Goal: Information Seeking & Learning: Learn about a topic

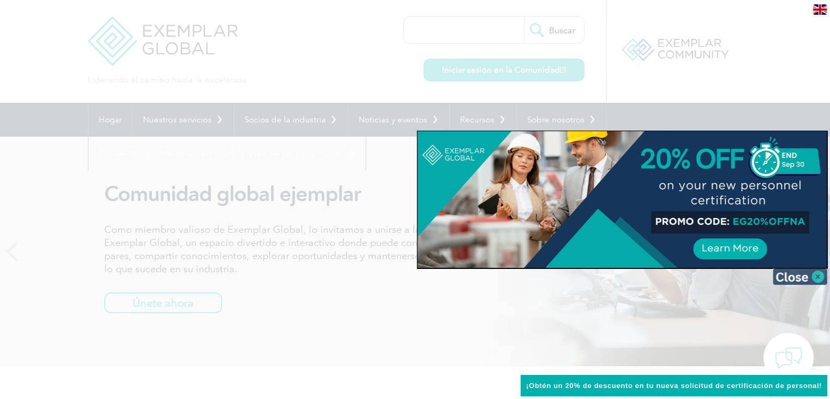
click at [812, 277] on img at bounding box center [800, 276] width 55 height 16
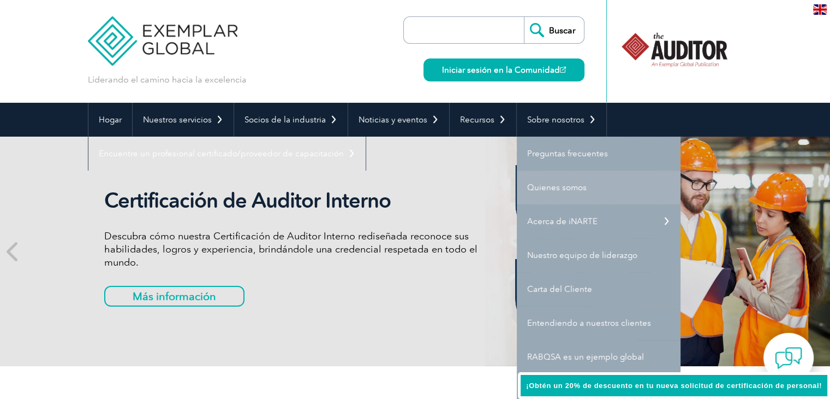
click at [574, 182] on font "Quienes somos" at bounding box center [557, 187] width 60 height 10
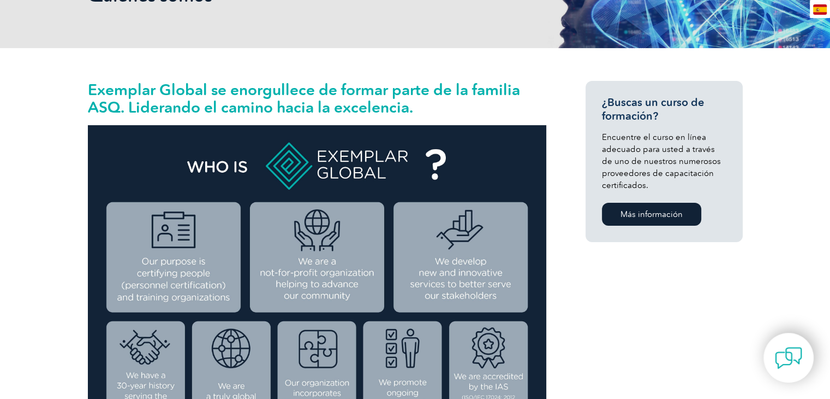
scroll to position [55, 0]
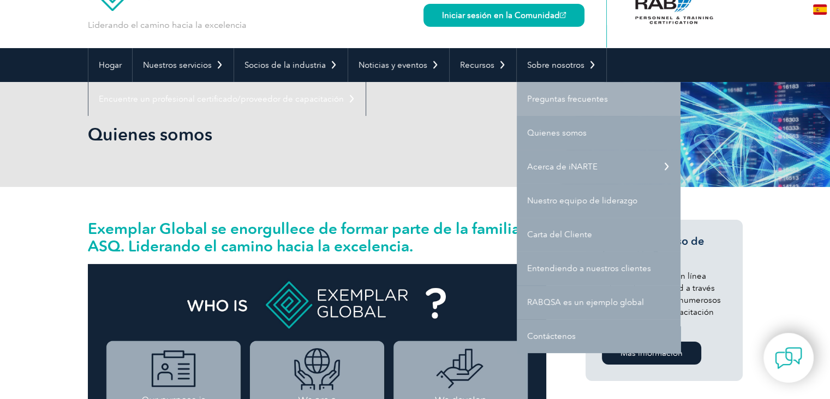
click at [573, 101] on font "Preguntas frecuentes" at bounding box center [567, 99] width 81 height 10
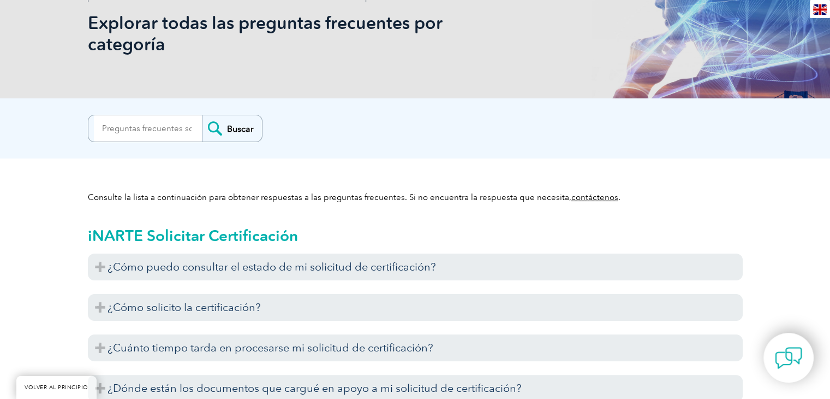
scroll to position [273, 0]
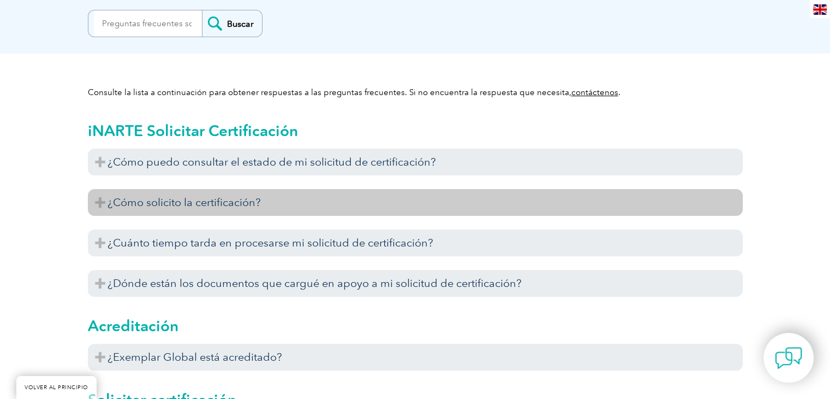
click at [211, 207] on font "¿Cómo solicito la certificación?" at bounding box center [184, 201] width 153 height 13
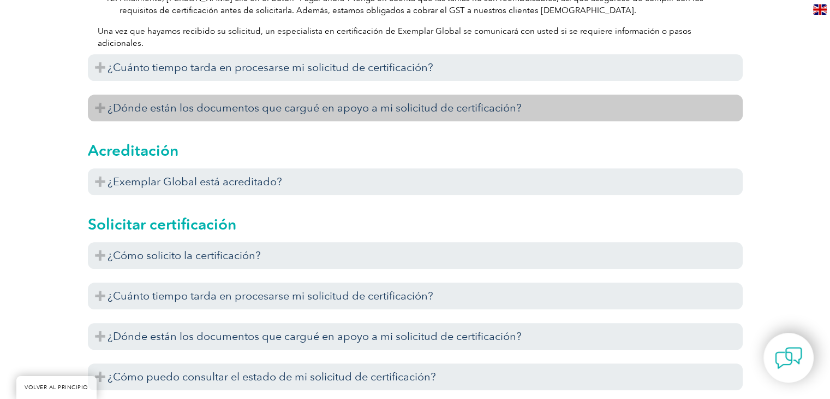
scroll to position [819, 0]
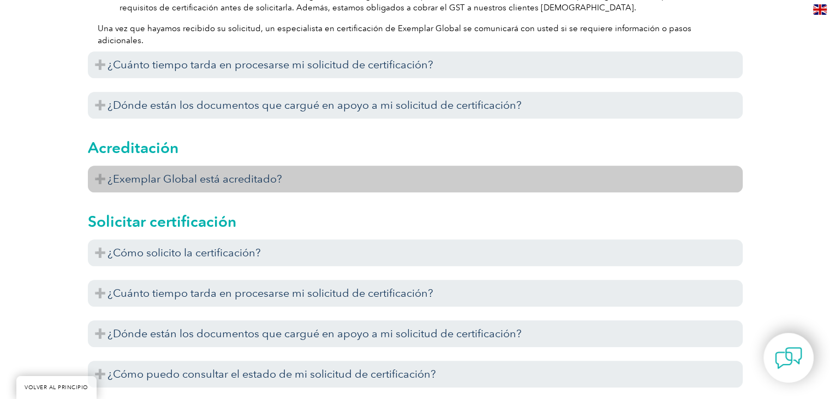
click at [230, 177] on font "¿Exemplar Global está acreditado?" at bounding box center [195, 178] width 175 height 13
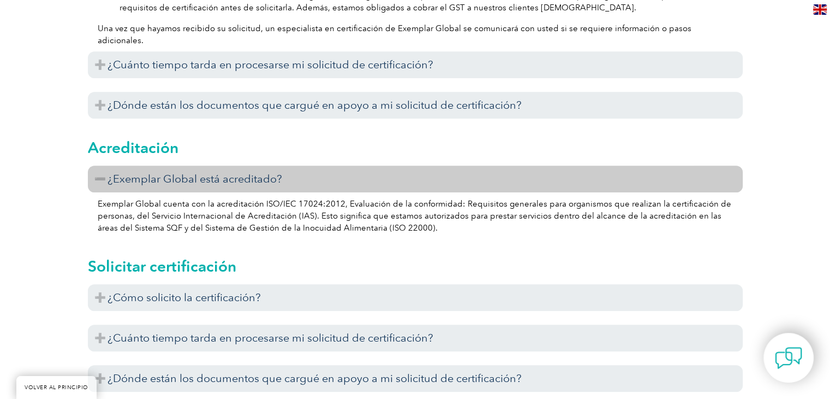
click at [249, 182] on font "¿Exemplar Global está acreditado?" at bounding box center [195, 178] width 175 height 13
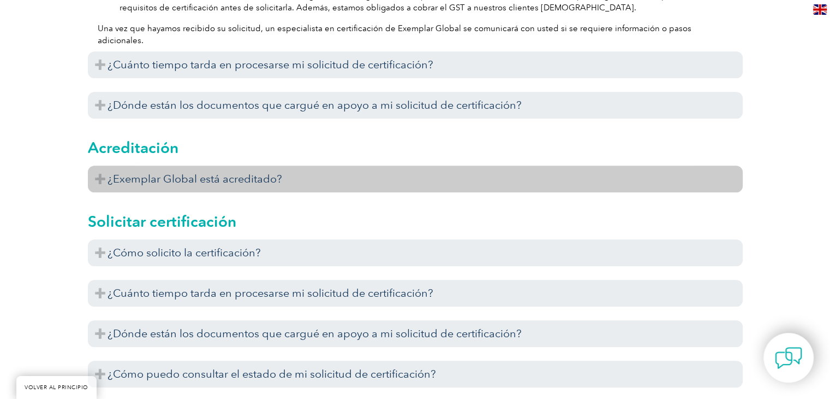
scroll to position [928, 0]
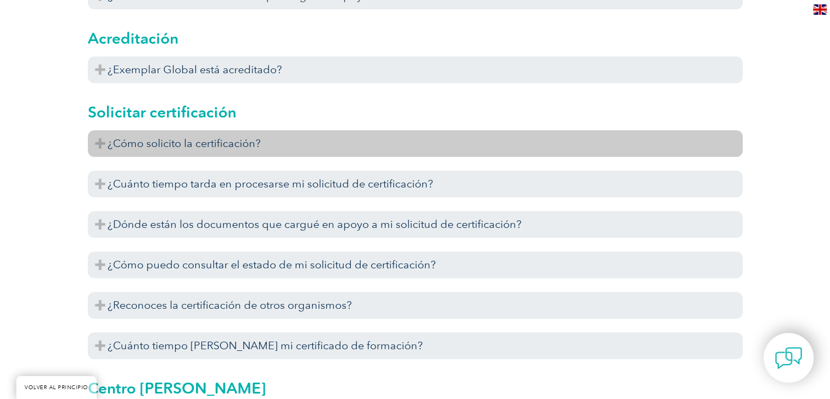
click at [247, 149] on font "¿Cómo solicito la certificación?" at bounding box center [184, 142] width 153 height 13
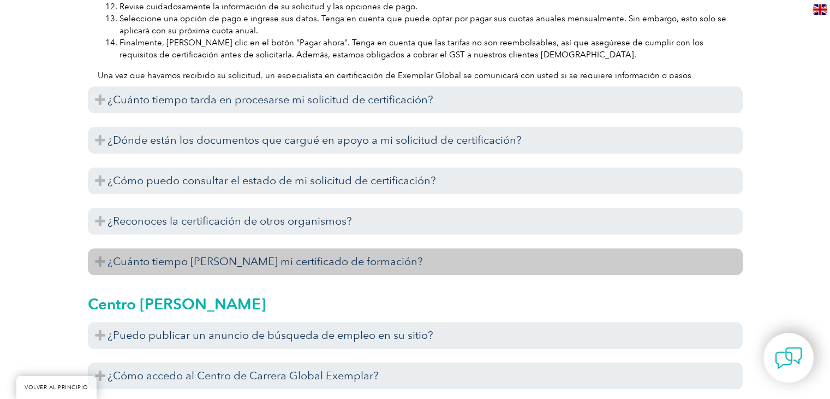
scroll to position [1529, 0]
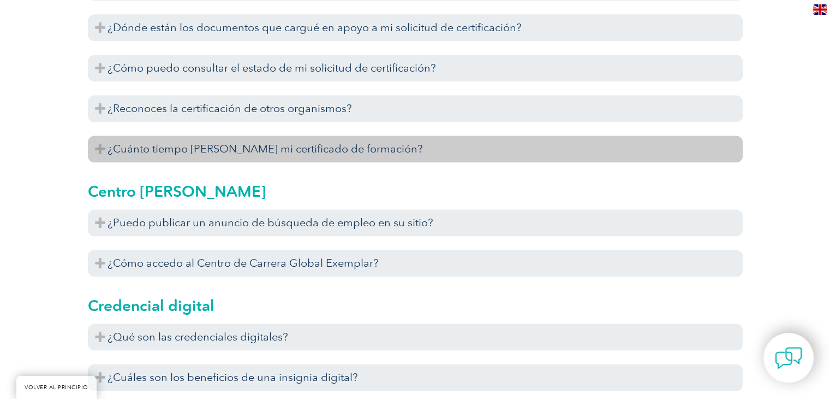
click at [245, 150] on font "¿Cuánto tiempo es válido mi certificado de formación?" at bounding box center [266, 148] width 316 height 13
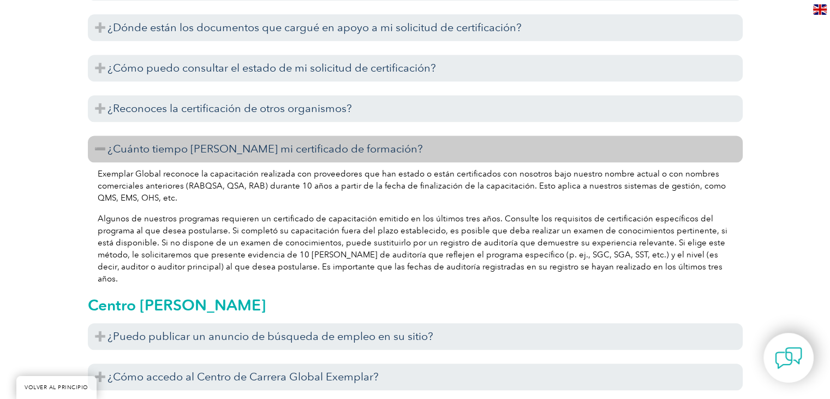
click at [245, 150] on font "¿Cuánto tiempo es válido mi certificado de formación?" at bounding box center [266, 148] width 316 height 13
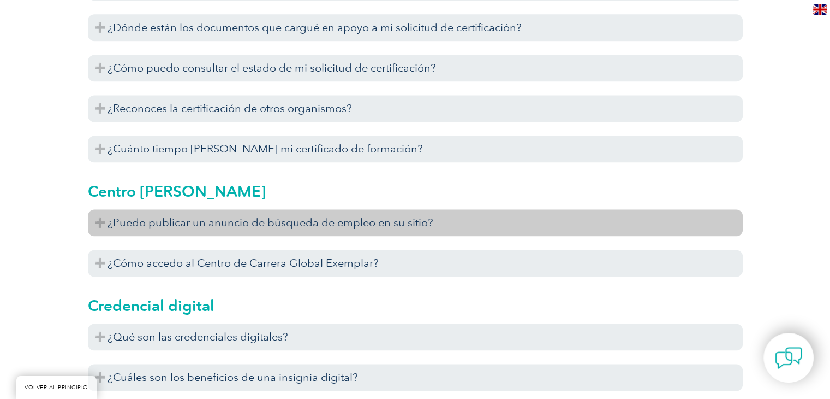
click at [265, 227] on font "¿Puedo publicar un anuncio de búsqueda de empleo en su sitio?" at bounding box center [271, 222] width 326 height 13
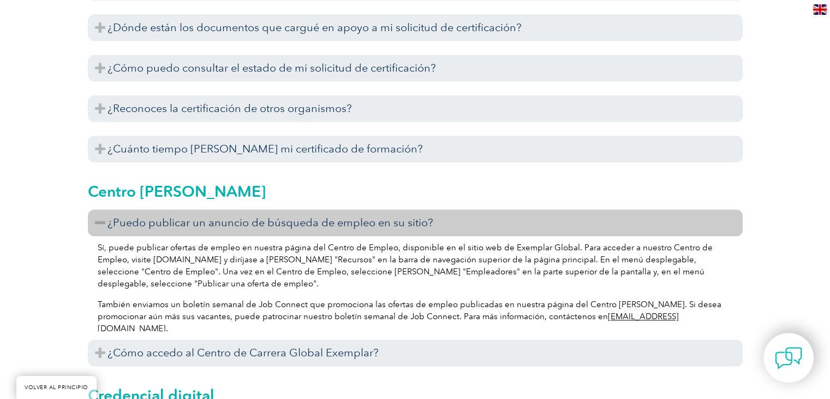
click at [265, 227] on font "¿Puedo publicar un anuncio de búsqueda de empleo en su sitio?" at bounding box center [271, 222] width 326 height 13
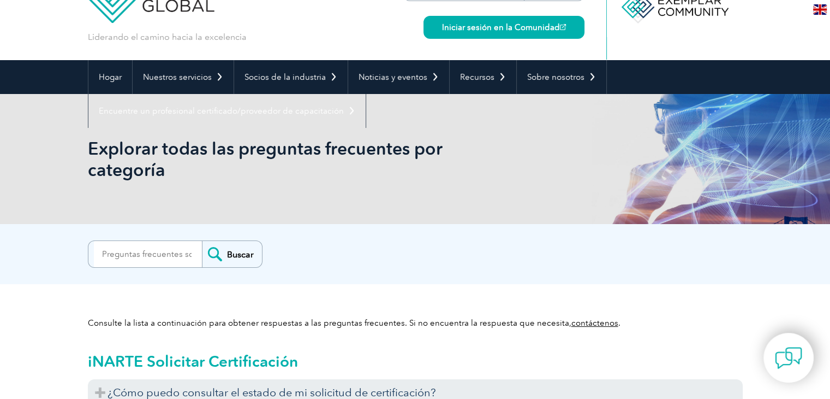
scroll to position [0, 0]
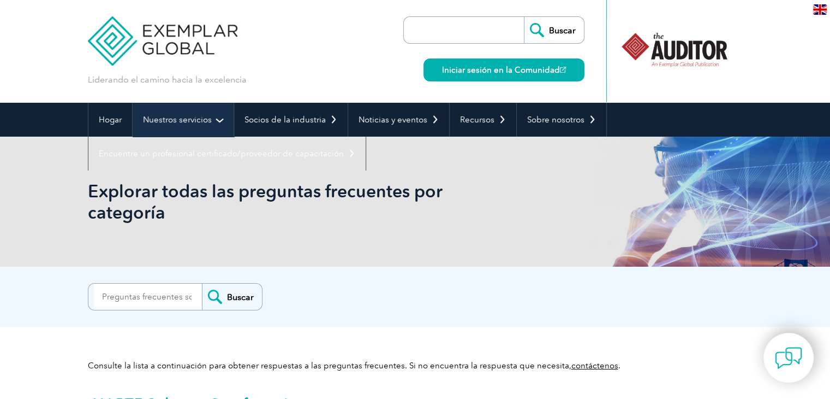
click at [186, 121] on font "Nuestros servicios" at bounding box center [177, 120] width 69 height 10
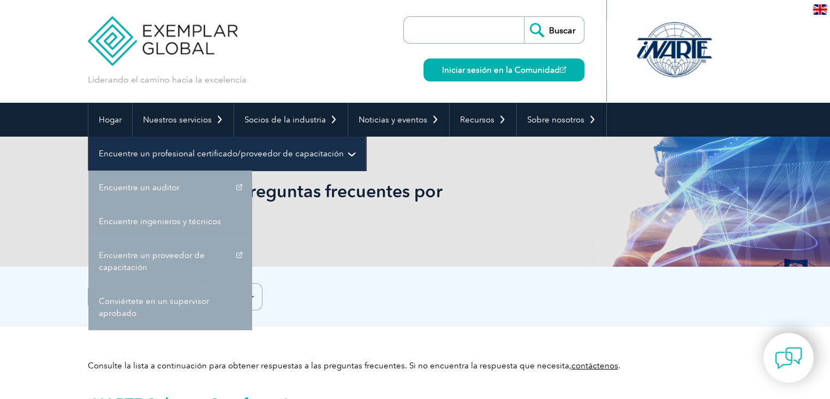
click at [179, 138] on link "Encuentre un profesional certificado/proveedor de capacitación" at bounding box center [226, 153] width 277 height 34
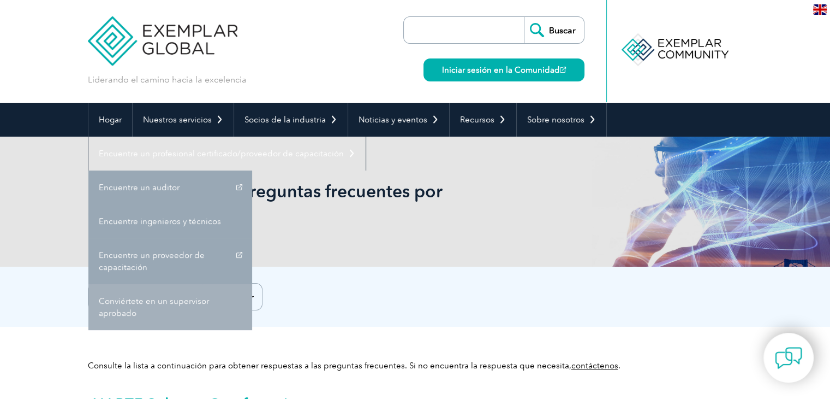
click at [167, 300] on font "Conviértete en un supervisor aprobado" at bounding box center [154, 307] width 110 height 22
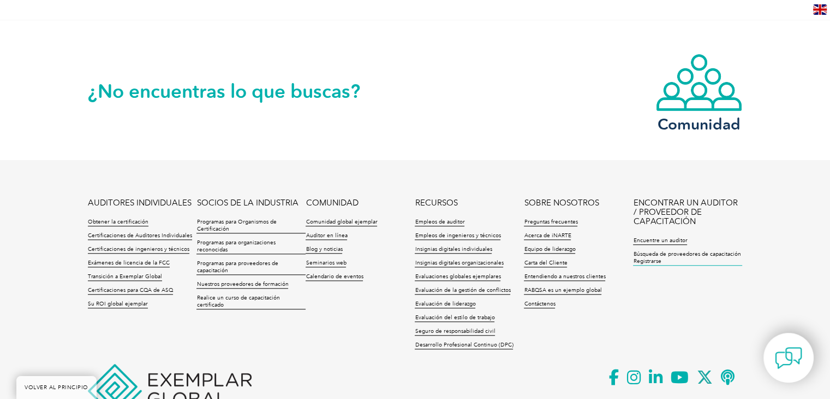
scroll to position [941, 0]
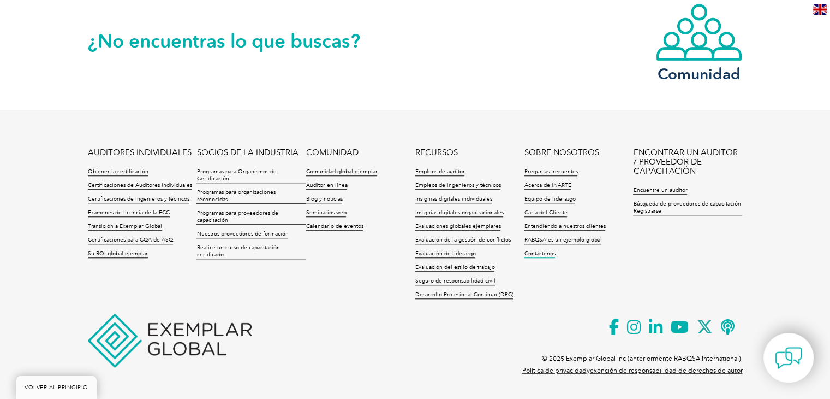
click at [543, 252] on font "Contáctenos" at bounding box center [539, 253] width 31 height 7
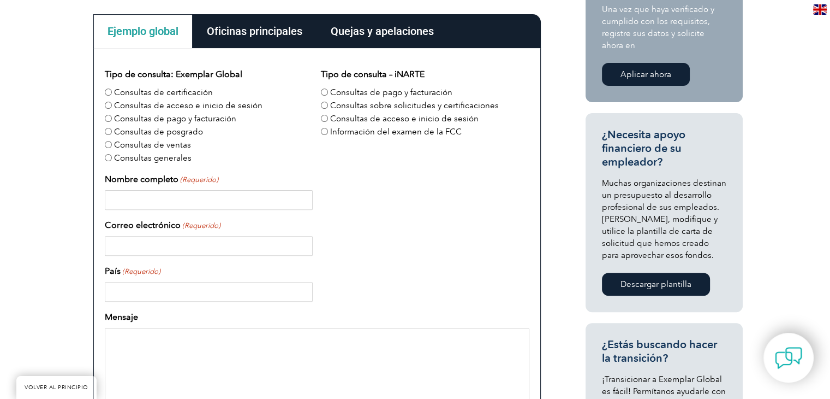
scroll to position [328, 0]
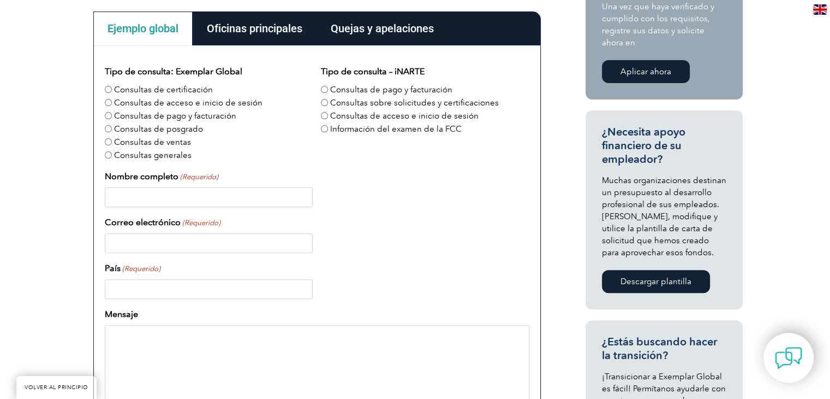
click at [235, 25] on font "Oficinas principales" at bounding box center [255, 28] width 96 height 13
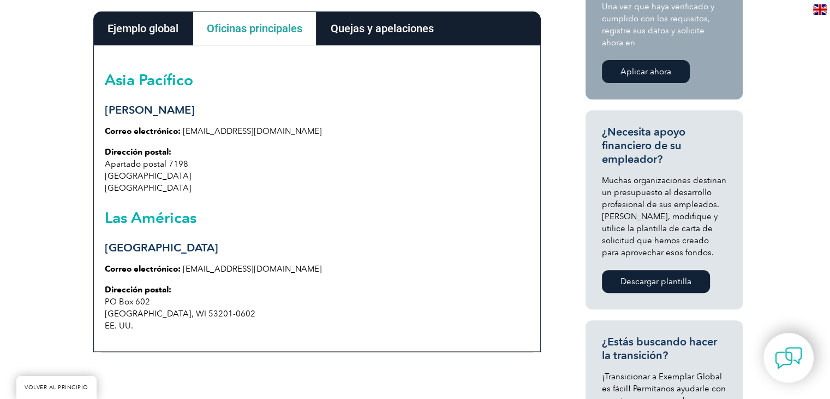
click at [373, 37] on div "Quejas y apelaciones" at bounding box center [383, 28] width 132 height 34
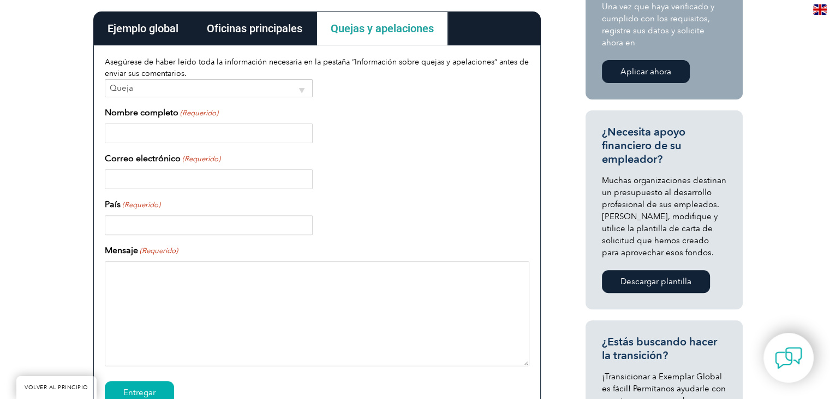
click at [265, 35] on div "Oficinas principales" at bounding box center [255, 28] width 124 height 34
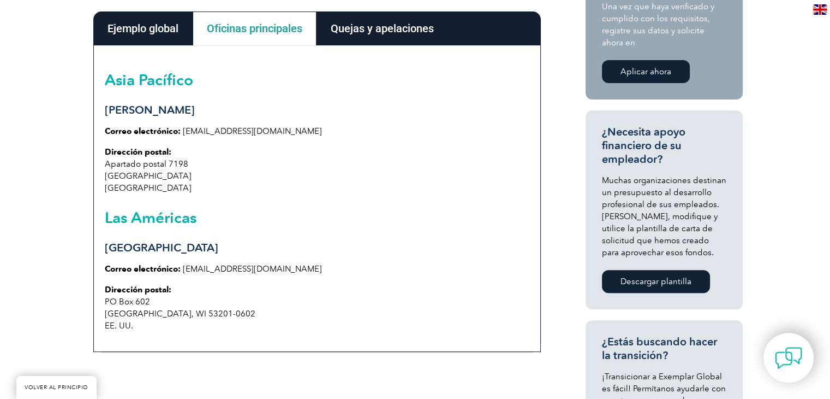
click at [156, 30] on font "Ejemplo global" at bounding box center [143, 28] width 71 height 13
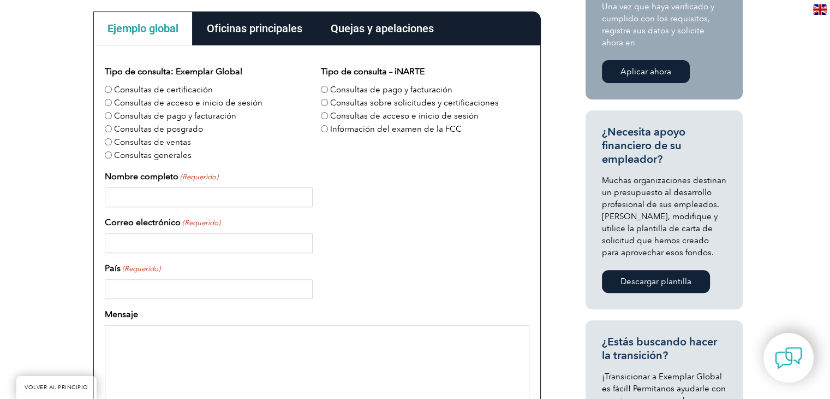
click at [147, 29] on font "Ejemplo global" at bounding box center [143, 28] width 71 height 13
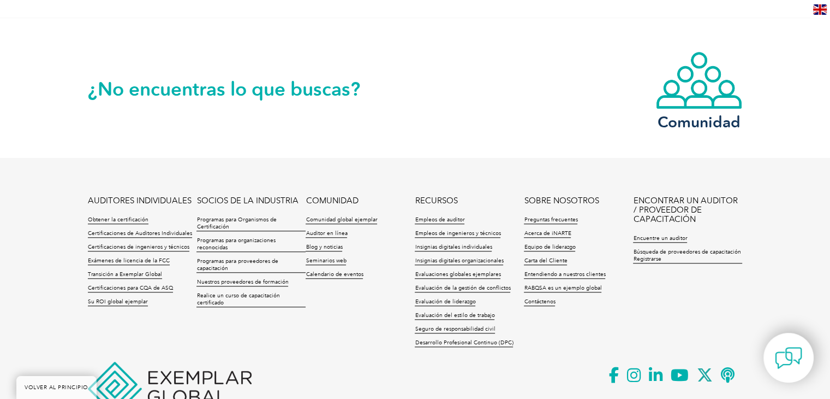
scroll to position [1073, 0]
